Goal: Transaction & Acquisition: Purchase product/service

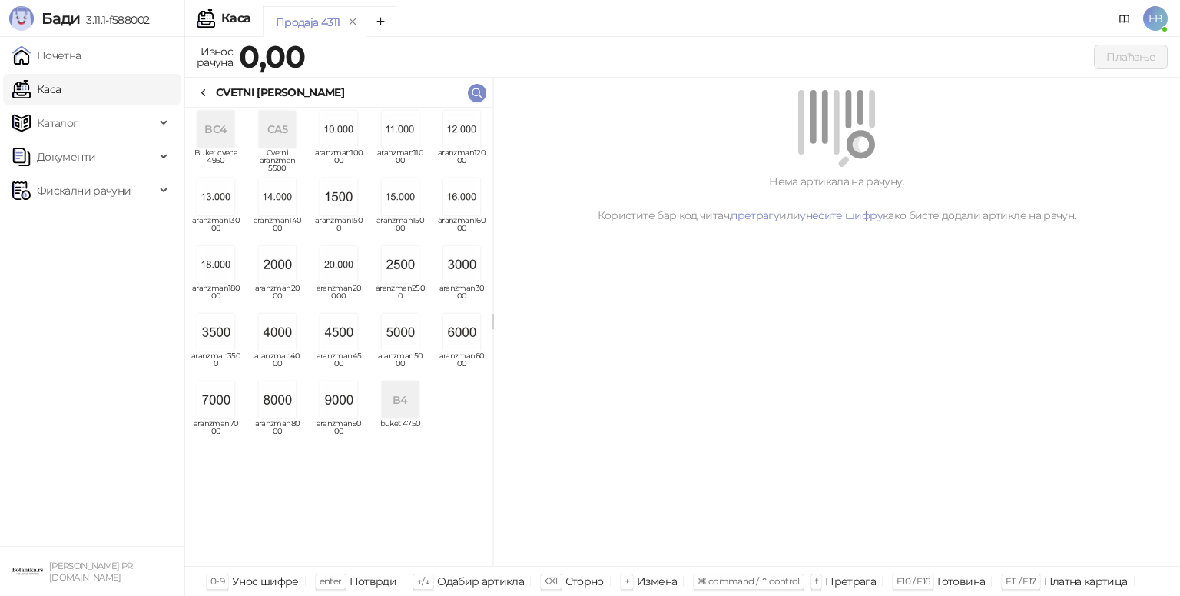
click at [347, 334] on img "grid" at bounding box center [338, 332] width 37 height 37
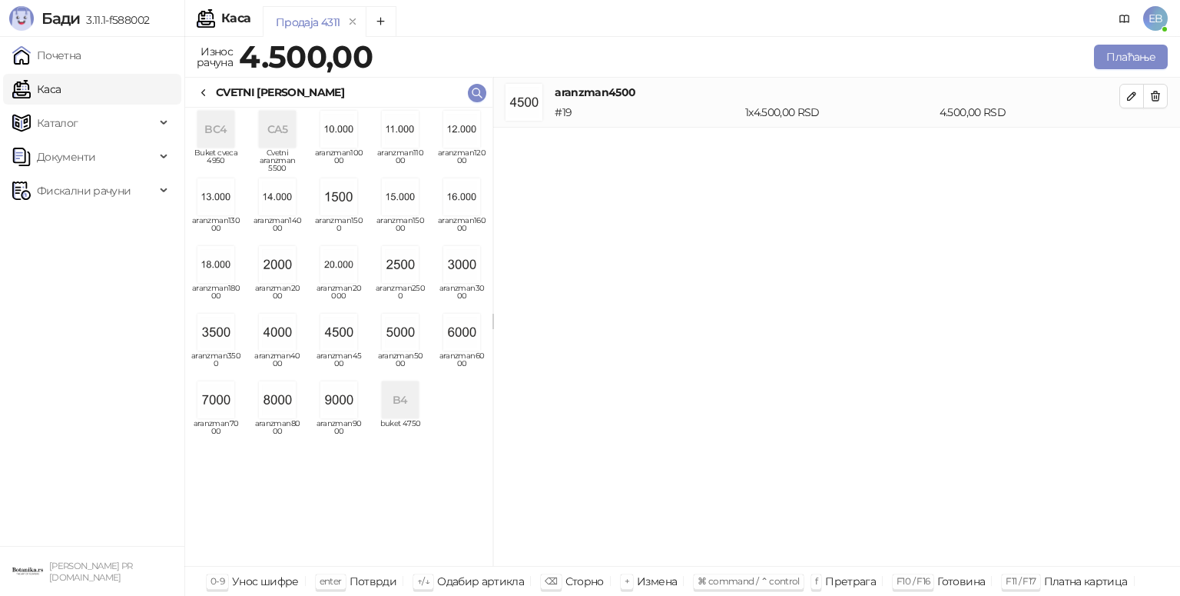
click at [208, 91] on icon at bounding box center [204, 93] width 12 height 12
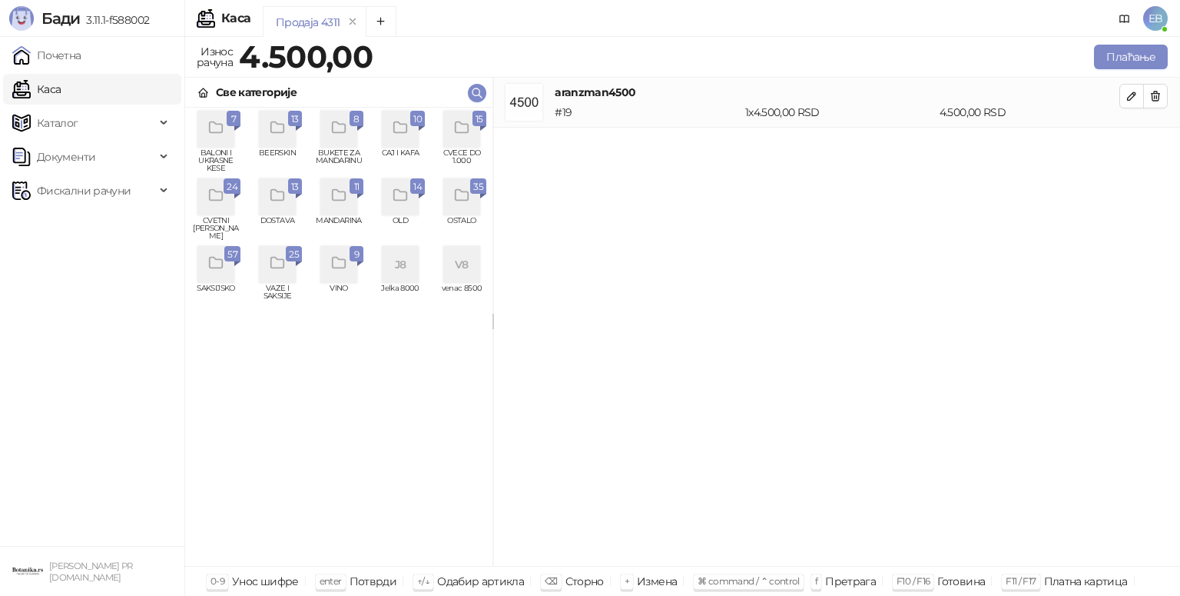
click at [476, 141] on div "grid" at bounding box center [461, 129] width 37 height 37
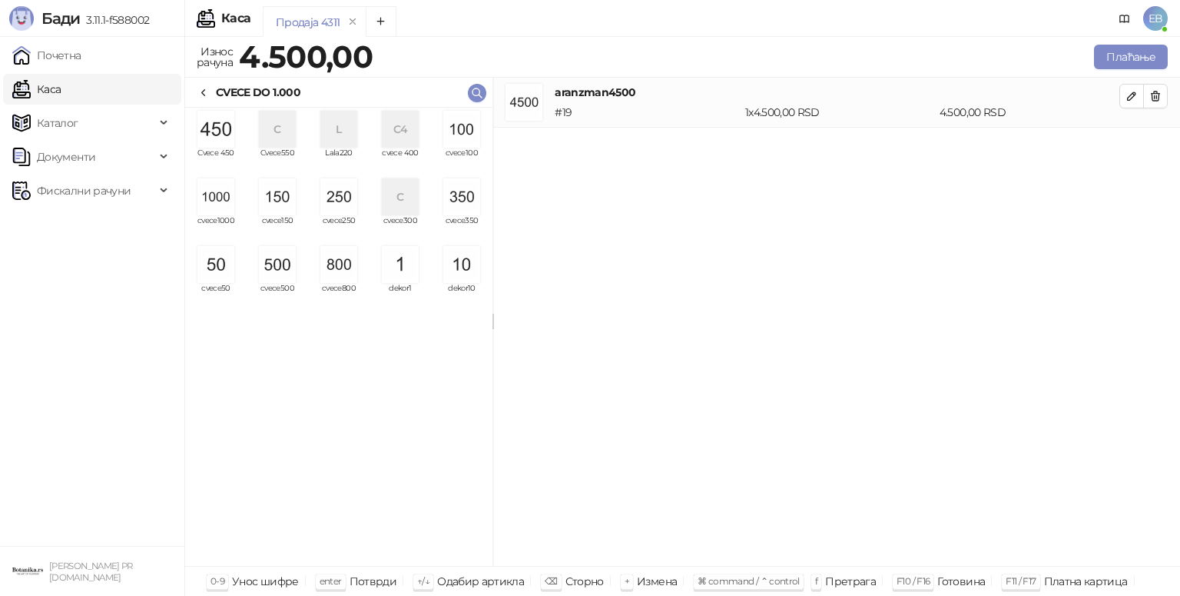
click at [461, 142] on img "grid" at bounding box center [461, 129] width 37 height 37
click at [464, 141] on img "grid" at bounding box center [461, 129] width 37 height 37
click at [467, 132] on img "grid" at bounding box center [461, 129] width 37 height 37
click at [1117, 57] on button "Плаћање" at bounding box center [1131, 57] width 74 height 25
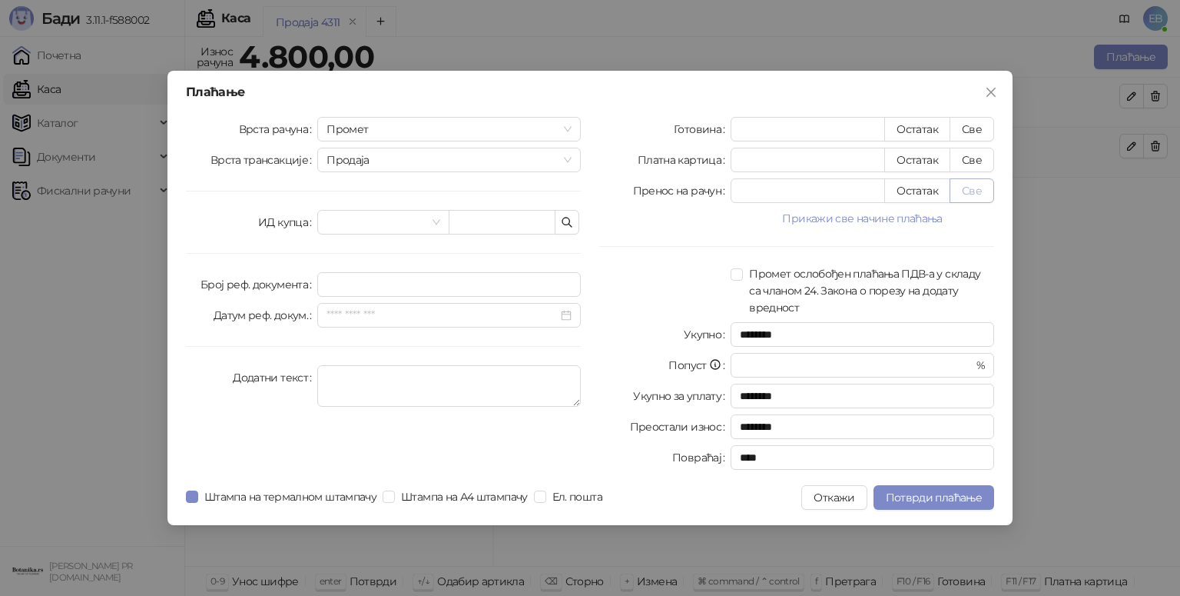
click at [975, 197] on button "Све" at bounding box center [972, 190] width 45 height 25
type input "****"
click at [978, 160] on button "Све" at bounding box center [972, 160] width 45 height 25
type input "****"
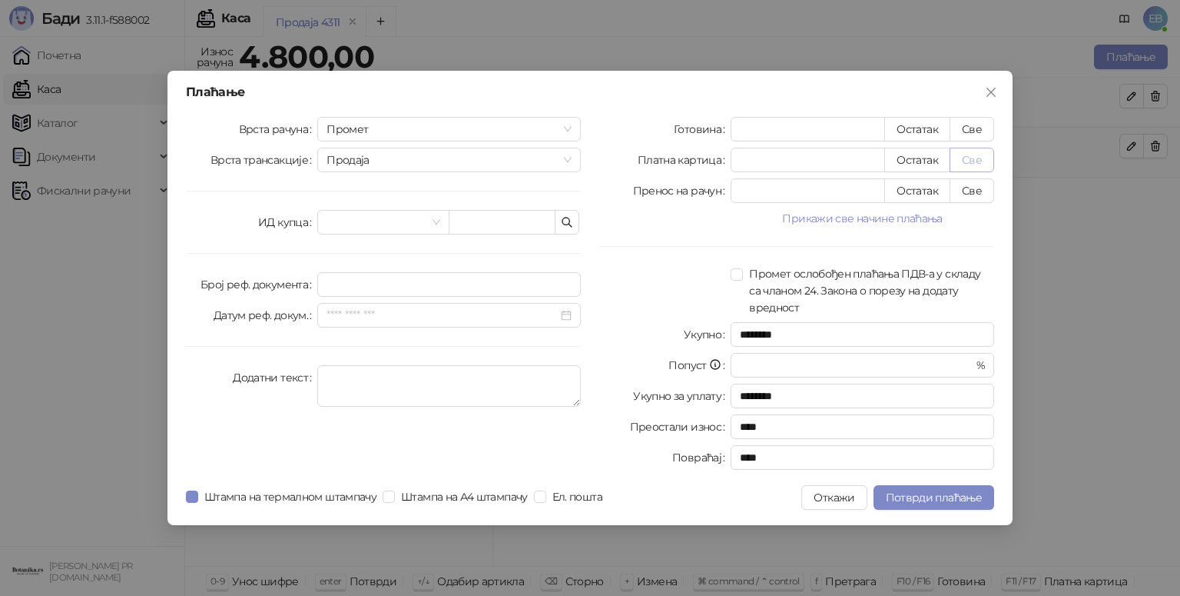
type input "*"
click at [961, 500] on span "Потврди плаћање" at bounding box center [934, 497] width 96 height 14
